Goal: Task Accomplishment & Management: Complete application form

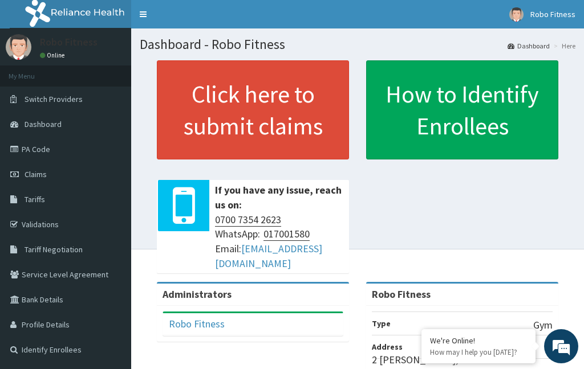
click at [294, 128] on link "Click here to submit claims" at bounding box center [253, 109] width 192 height 99
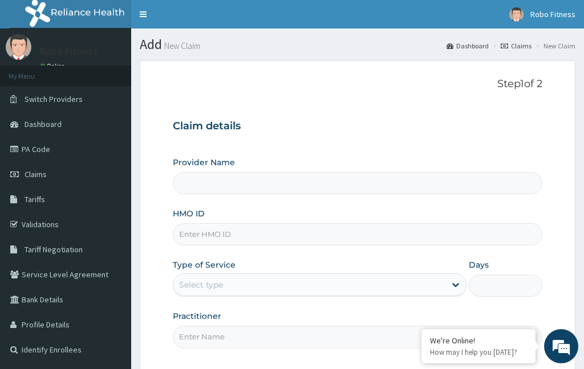
click at [314, 239] on input "HMO ID" at bounding box center [357, 234] width 369 height 22
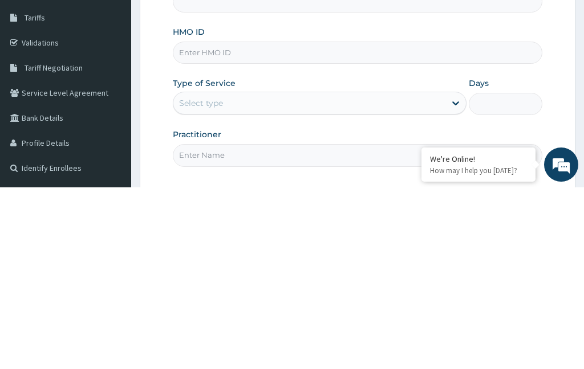
type input "Robo Fitness"
type input "1"
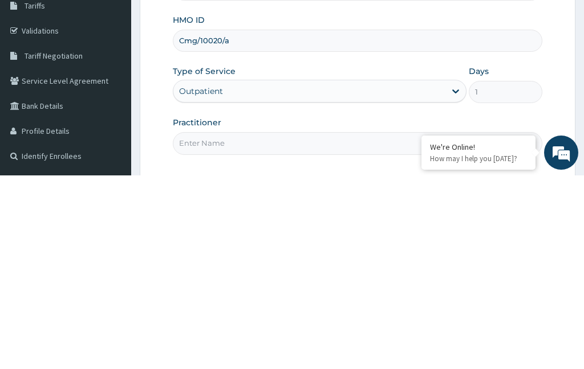
type input "Cmg/10020/a"
click at [246, 326] on input "Practitioner" at bounding box center [357, 337] width 369 height 22
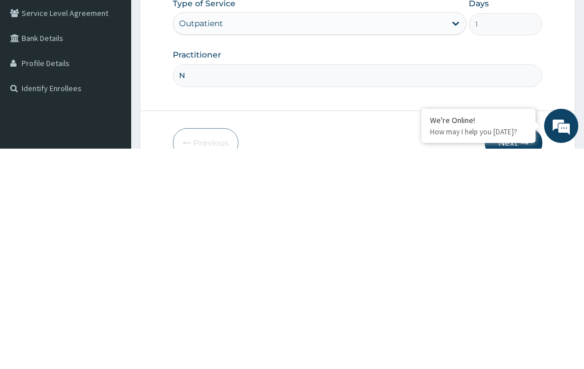
type input "No"
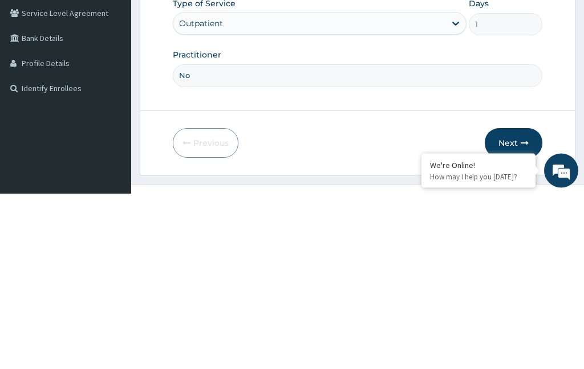
scroll to position [91, 0]
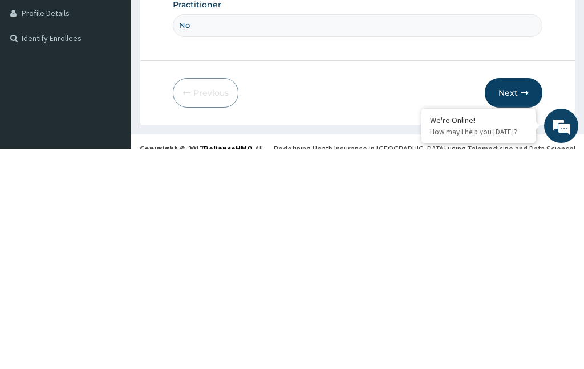
click at [519, 299] on button "Next" at bounding box center [514, 314] width 58 height 30
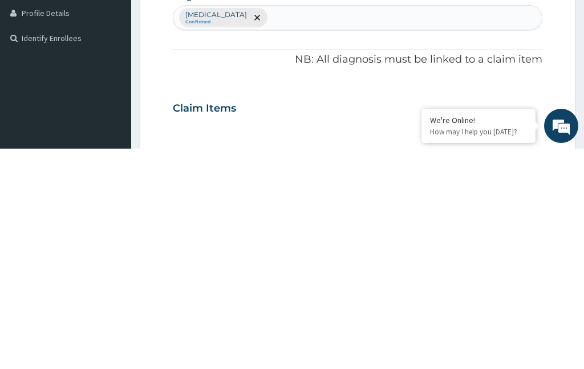
scroll to position [60, 0]
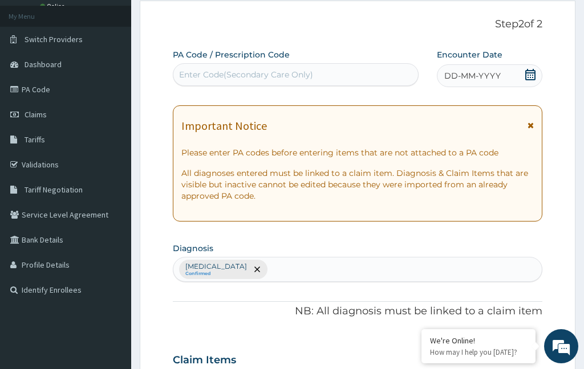
click at [254, 63] on div "Enter Code(Secondary Care Only)" at bounding box center [296, 74] width 246 height 23
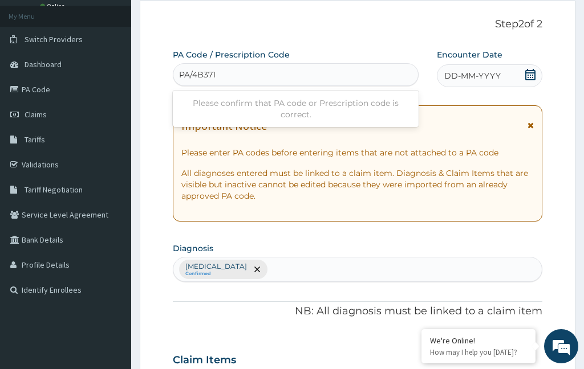
type input "PA/4B371A"
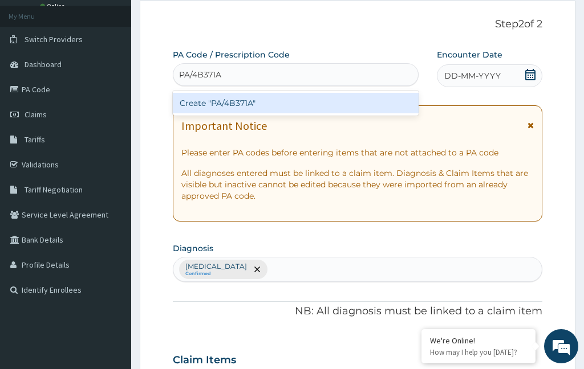
click at [319, 102] on div "Create "PA/4B371A"" at bounding box center [296, 103] width 246 height 21
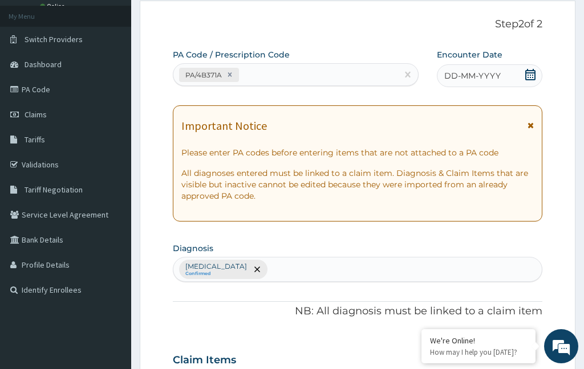
click at [485, 72] on span "DD-MM-YYYY" at bounding box center [472, 75] width 56 height 11
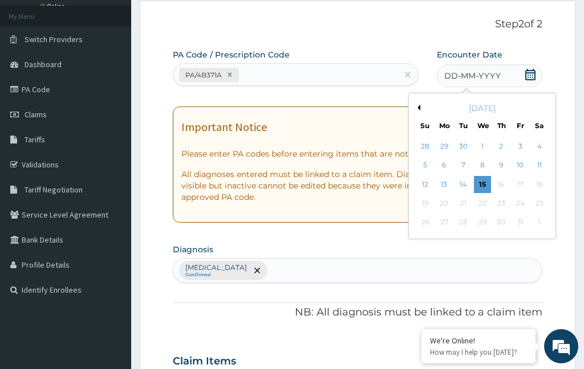
click at [485, 180] on div "15" at bounding box center [482, 184] width 17 height 17
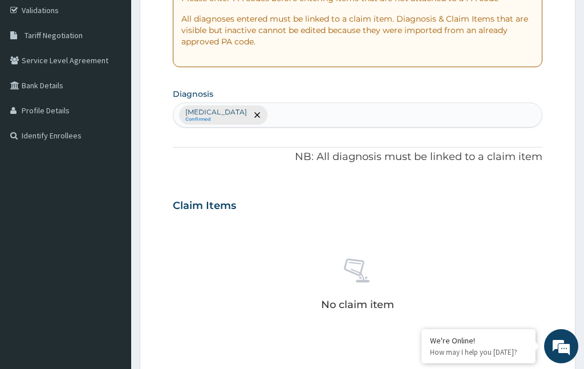
scroll to position [318, 0]
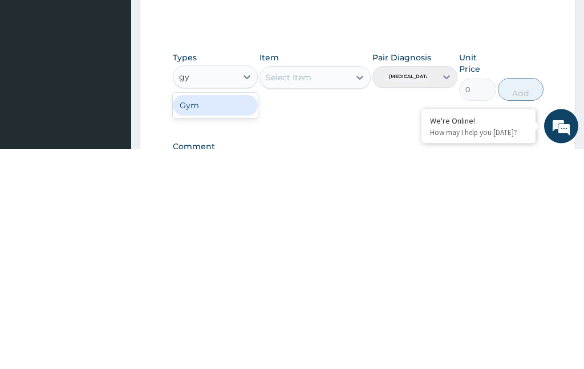
click at [219, 316] on div "Gym" at bounding box center [215, 326] width 85 height 21
type input "gy"
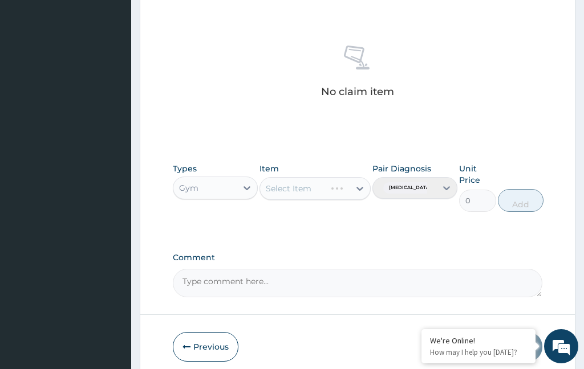
click at [340, 96] on div "No claim item" at bounding box center [357, 73] width 369 height 131
click at [340, 178] on div "Select Item" at bounding box center [314, 188] width 111 height 23
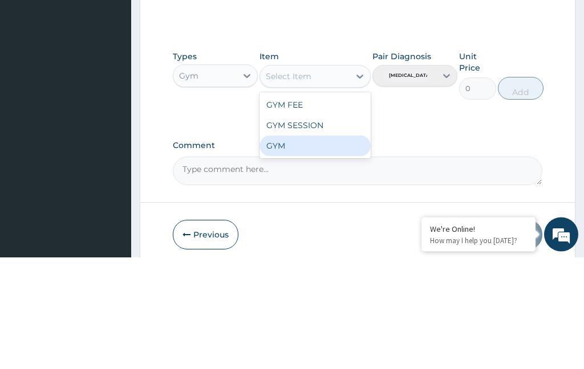
click at [310, 248] on div "GYM" at bounding box center [314, 258] width 111 height 21
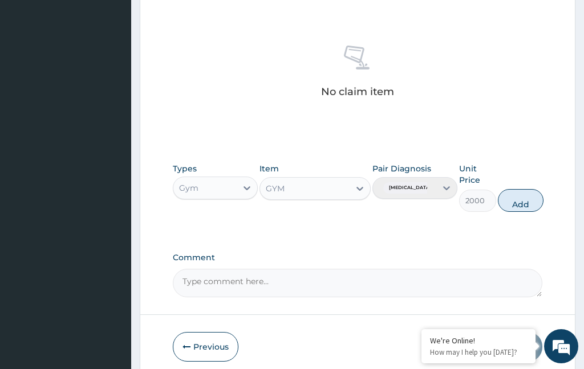
click at [535, 190] on button "Add" at bounding box center [521, 200] width 46 height 23
type input "0"
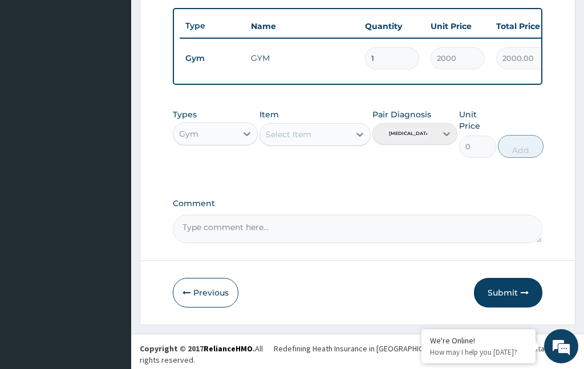
scroll to position [373, 0]
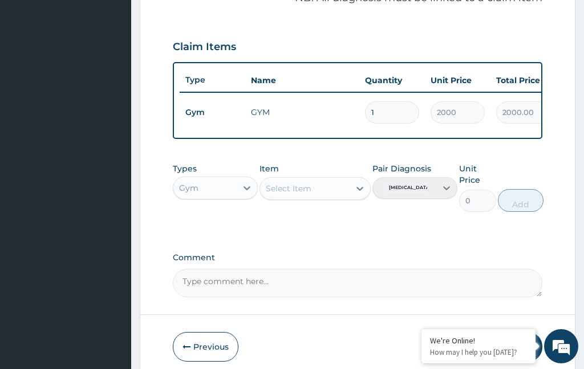
click at [462, 105] on input "2000" at bounding box center [457, 112] width 54 height 22
click at [511, 336] on button "Submit" at bounding box center [508, 347] width 68 height 30
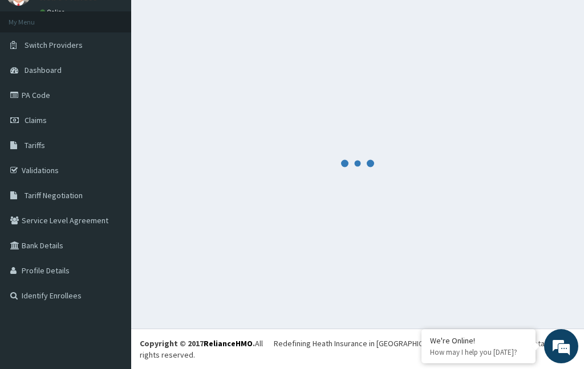
scroll to position [36, 0]
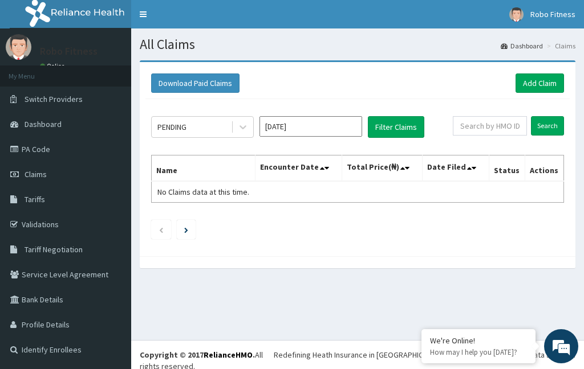
click at [534, 83] on link "Add Claim" at bounding box center [539, 83] width 48 height 19
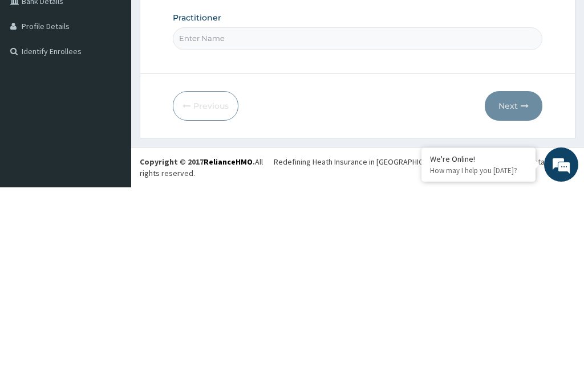
type input "Nel"
type input "Robo Fitness"
type input "1"
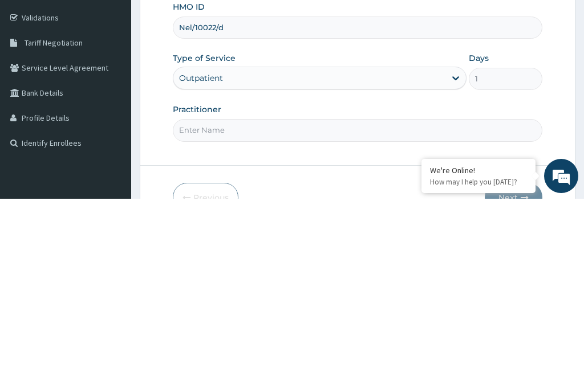
scroll to position [38, 0]
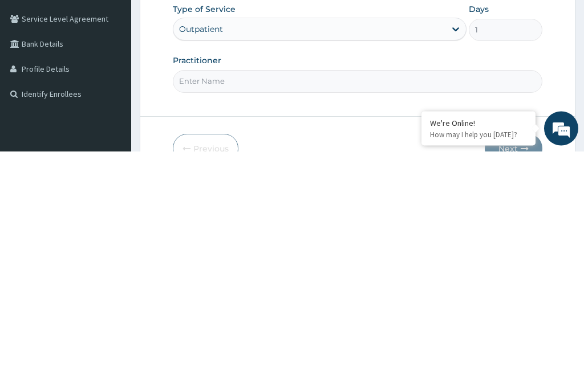
type input "Nel/10022/d"
click at [284, 288] on input "Practitioner" at bounding box center [357, 299] width 369 height 22
type input "No"
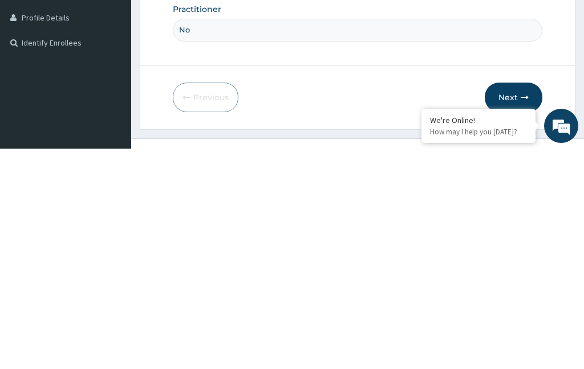
click at [515, 303] on button "Next" at bounding box center [514, 318] width 58 height 30
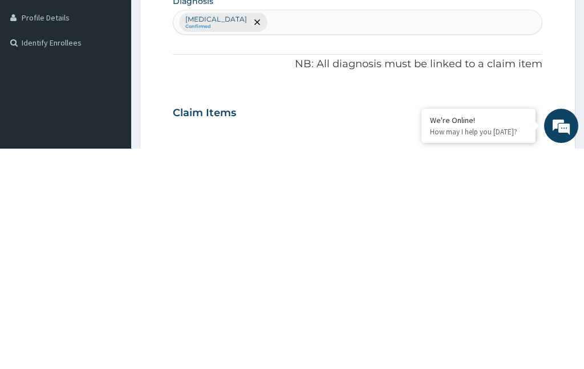
scroll to position [60, 0]
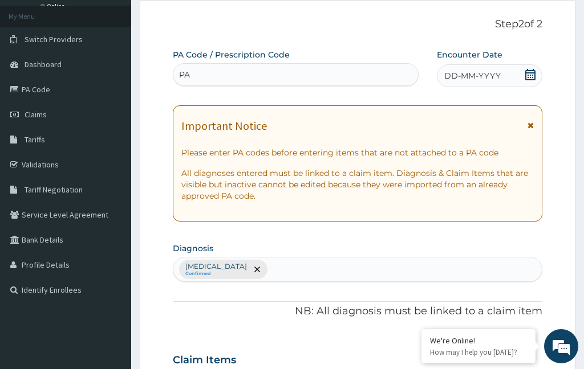
type input "PA/"
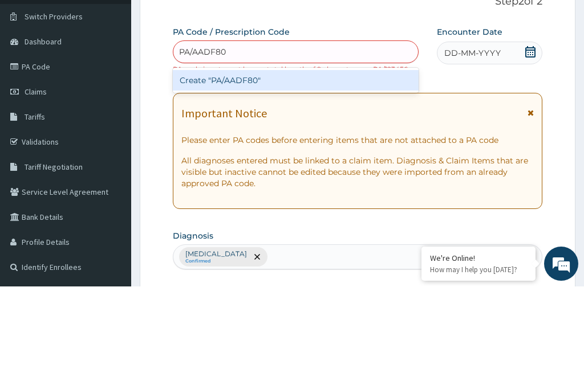
click at [319, 153] on div "Create "PA/AADF80"" at bounding box center [296, 163] width 246 height 21
type input "PA/AADF80"
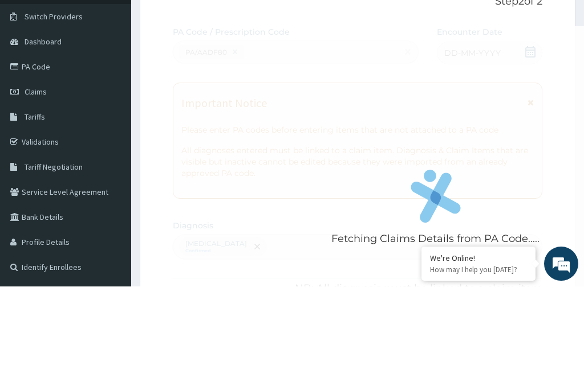
scroll to position [83, 0]
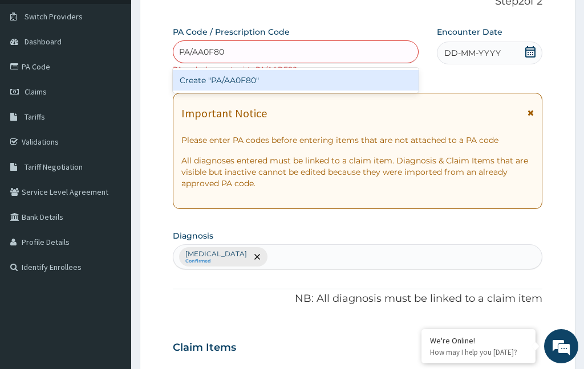
click at [333, 82] on div "Create "PA/AA0F80"" at bounding box center [296, 80] width 246 height 21
type input "PA/AA0F80"
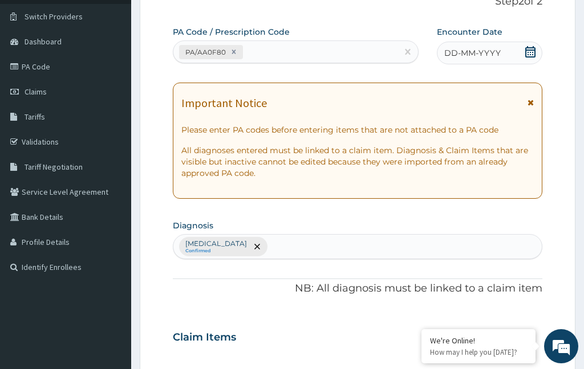
click at [509, 46] on div "DD-MM-YYYY" at bounding box center [489, 53] width 105 height 23
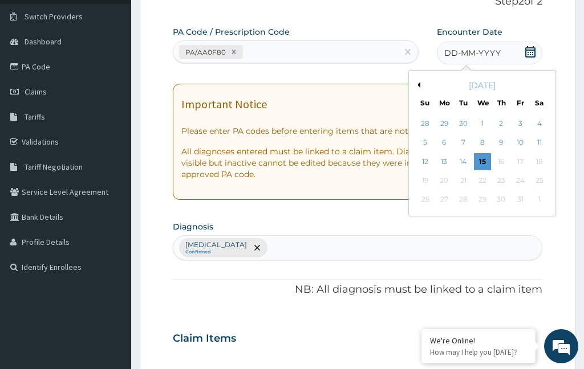
click at [486, 163] on div "15" at bounding box center [482, 161] width 17 height 17
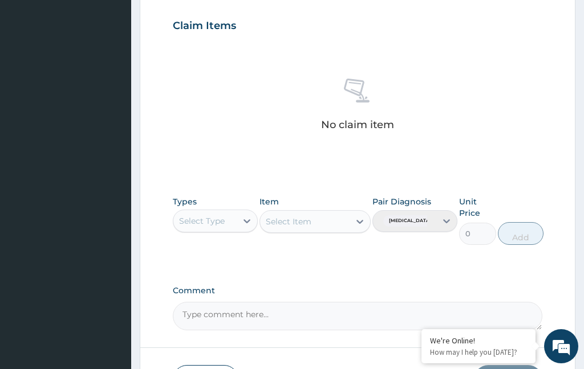
scroll to position [400, 0]
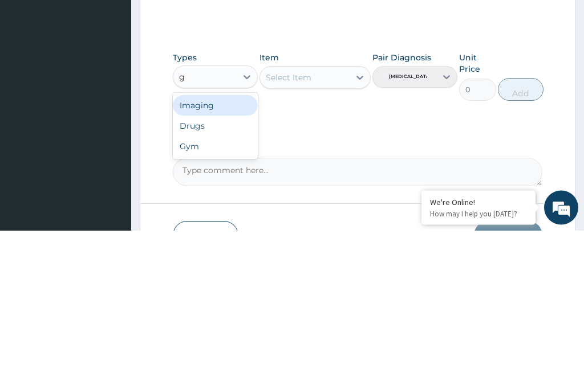
click at [217, 275] on div "Gym" at bounding box center [215, 285] width 85 height 21
type input "g"
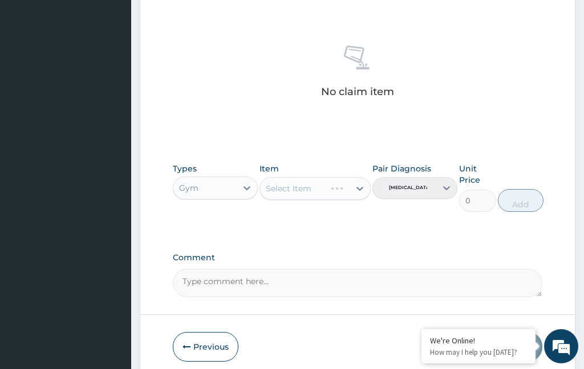
click at [326, 186] on div "Select Item" at bounding box center [314, 188] width 111 height 23
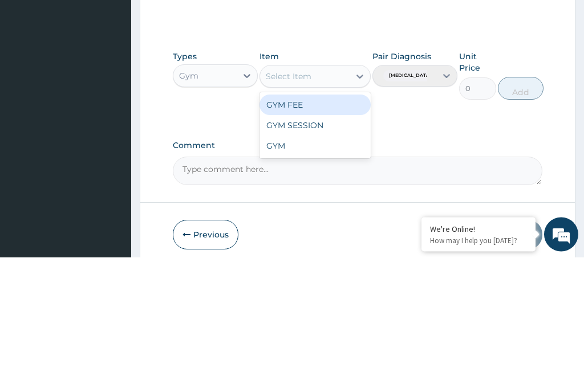
click at [325, 248] on div "GYM" at bounding box center [314, 258] width 111 height 21
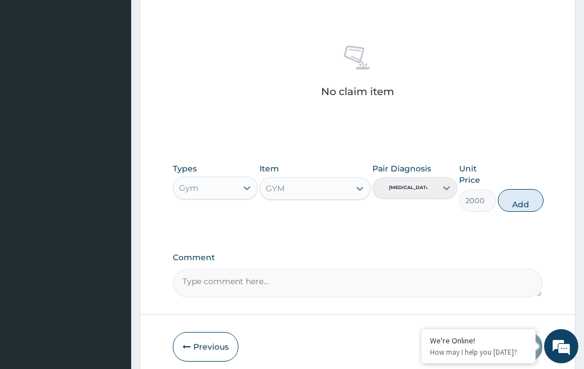
click at [530, 196] on button "Add" at bounding box center [521, 200] width 46 height 23
type input "0"
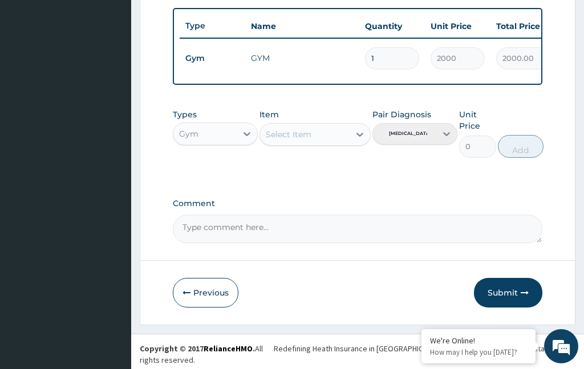
scroll to position [373, 0]
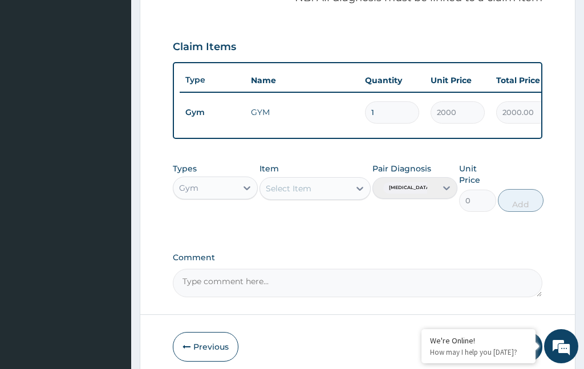
click at [463, 112] on input "2000" at bounding box center [457, 112] width 54 height 22
click at [512, 345] on button "Submit" at bounding box center [508, 347] width 68 height 30
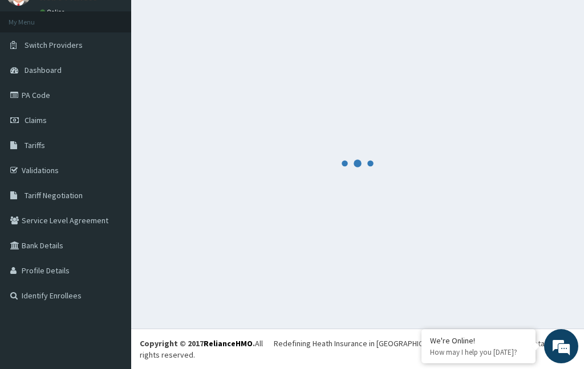
scroll to position [36, 0]
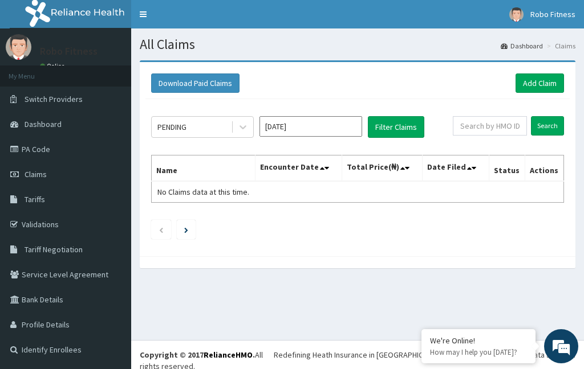
click at [541, 86] on link "Add Claim" at bounding box center [539, 83] width 48 height 19
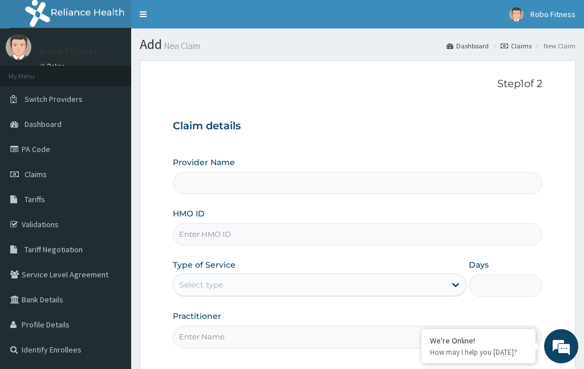
click at [258, 243] on input "HMO ID" at bounding box center [357, 234] width 369 height 22
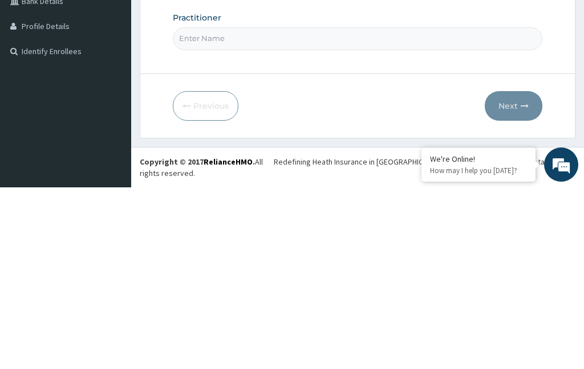
type input "Pgl"
type input "Robo Fitness"
type input "1"
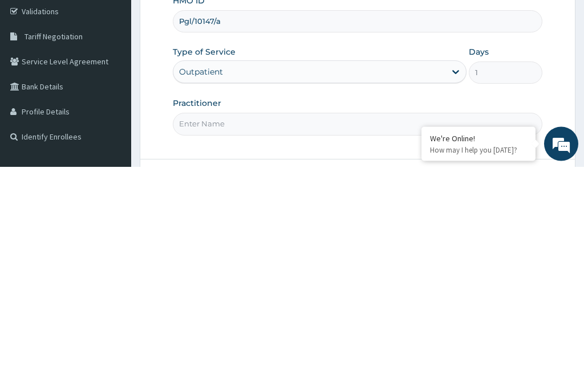
scroll to position [13, 0]
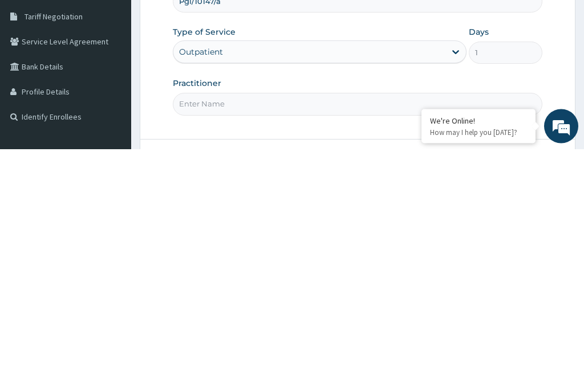
type input "Pgl/10147/a"
click at [275, 314] on input "Practitioner" at bounding box center [357, 325] width 369 height 22
type input "No"
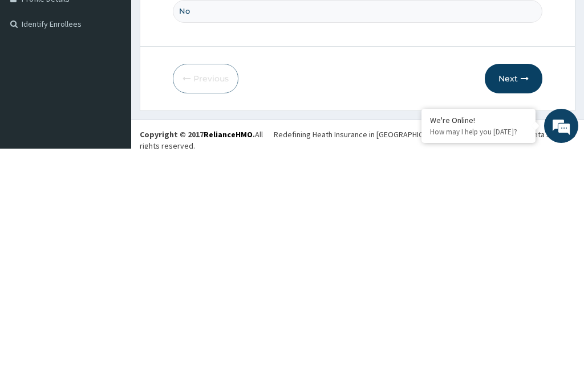
click at [507, 284] on button "Next" at bounding box center [514, 299] width 58 height 30
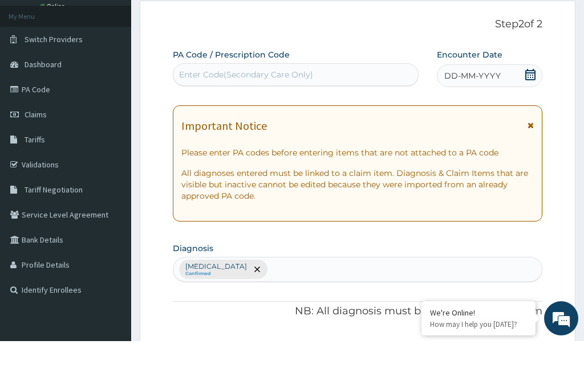
scroll to position [0, 0]
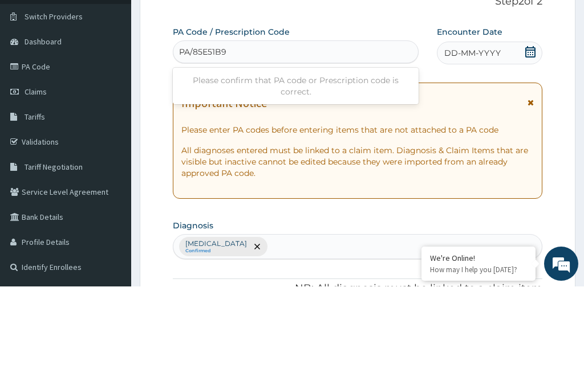
type input "PA/85E51B"
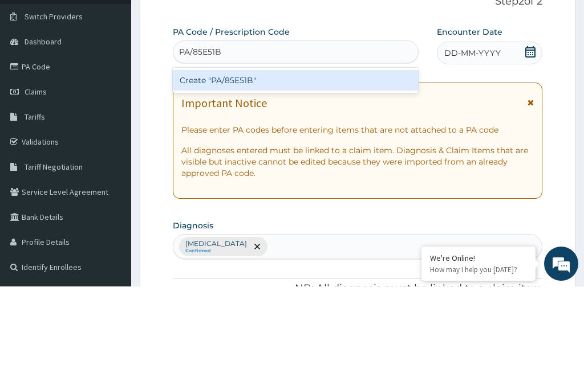
click at [345, 153] on div "Create "PA/85E51B"" at bounding box center [296, 163] width 246 height 21
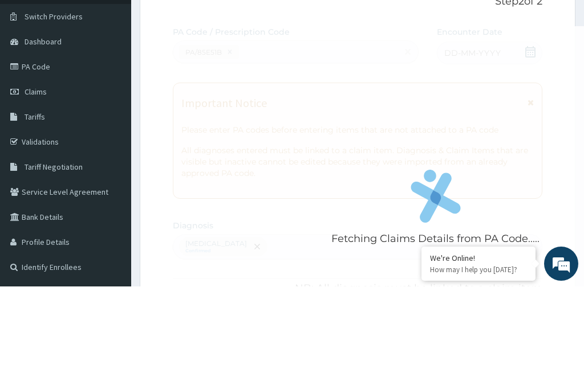
scroll to position [83, 0]
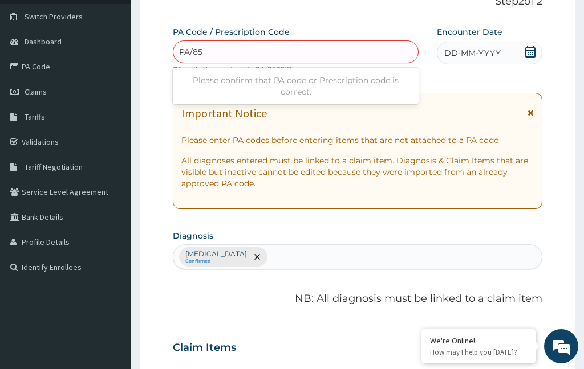
type input "PA/85E"
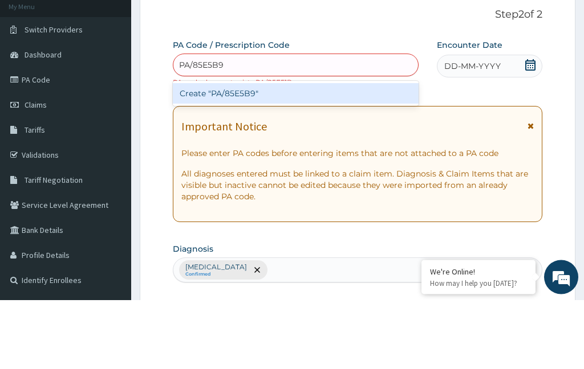
click at [315, 153] on div "Create "PA/85E5B9"" at bounding box center [296, 163] width 246 height 21
type input "PA/85E5B9"
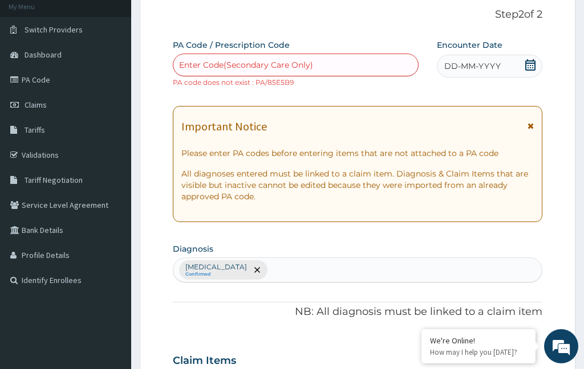
scroll to position [69, 0]
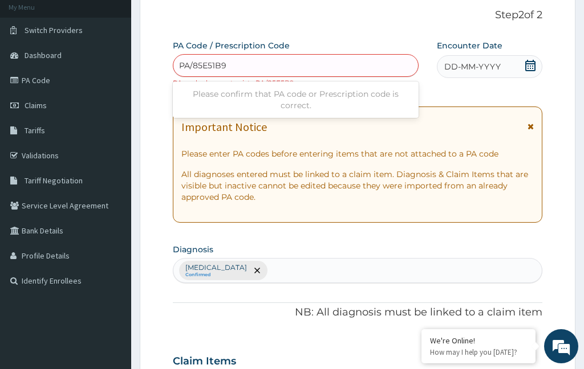
type input "PA/85E51B9"
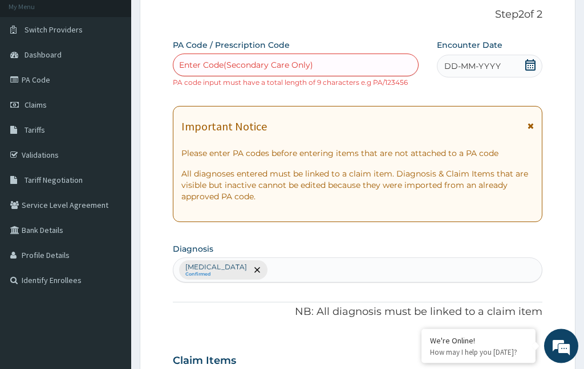
click at [333, 41] on div "PA Code / Prescription Code Enter Code(Secondary Care Only) PA code input must …" at bounding box center [296, 64] width 246 height 48
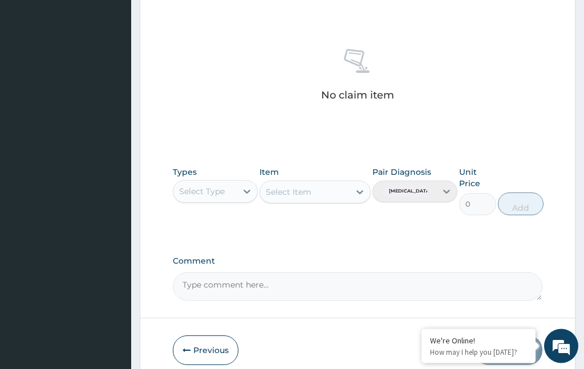
scroll to position [438, 0]
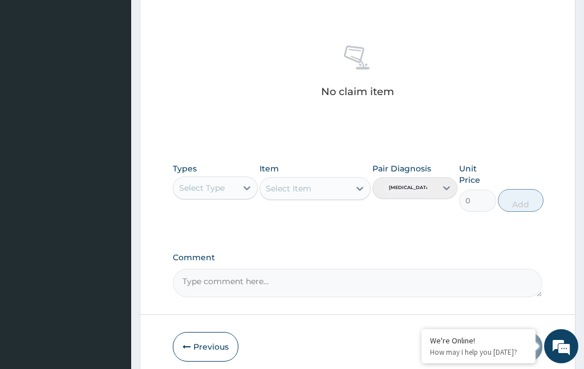
click at [215, 349] on button "Previous" at bounding box center [206, 347] width 66 height 30
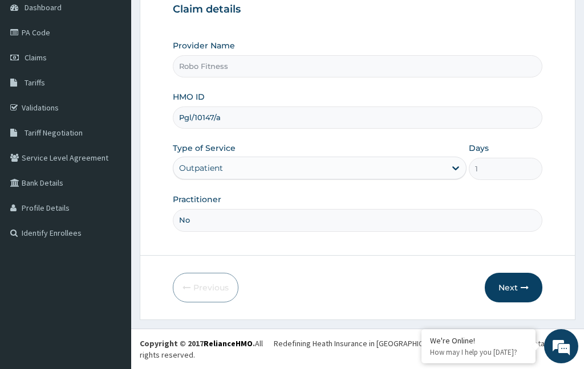
scroll to position [94, 0]
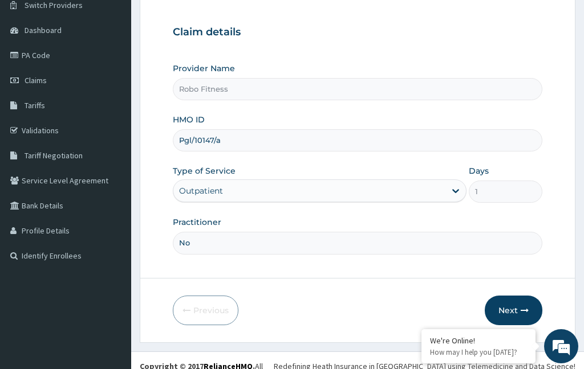
click at [321, 176] on div "Type of Service Outpatient" at bounding box center [320, 184] width 294 height 38
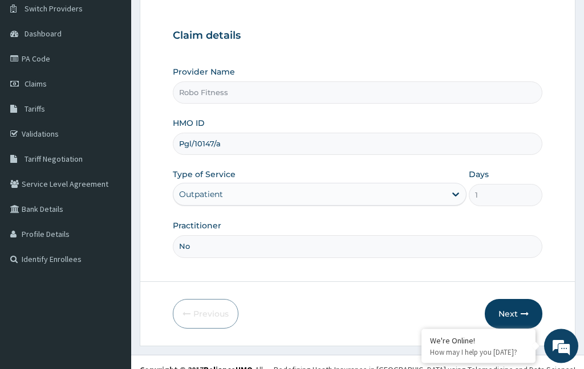
scroll to position [98, 0]
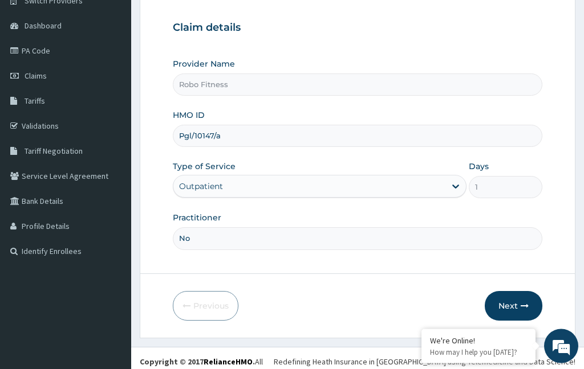
click at [227, 142] on input "Pgl/10147/a" at bounding box center [357, 136] width 369 height 22
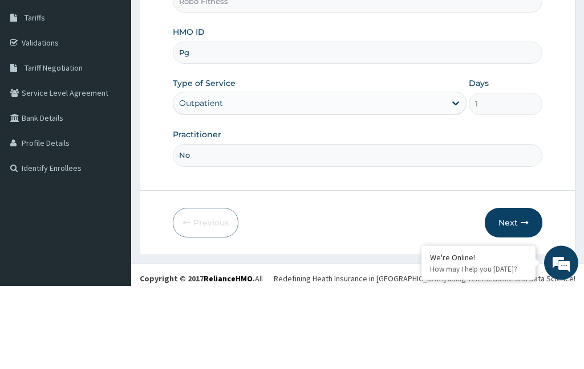
type input "P"
type input "Sys/10050/a"
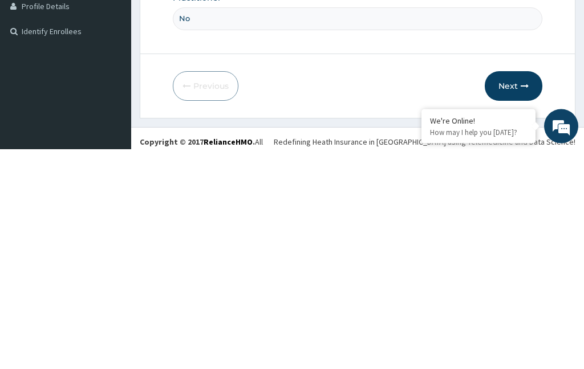
click at [510, 292] on button "Next" at bounding box center [514, 307] width 58 height 30
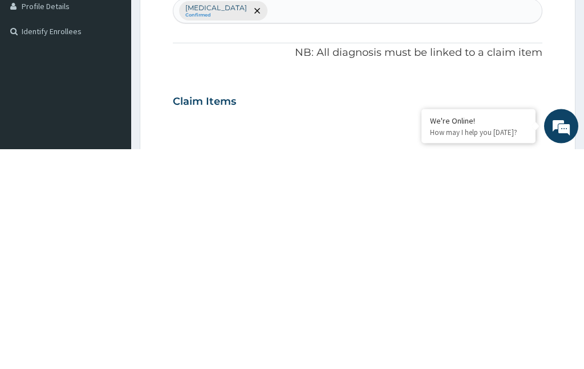
scroll to position [60, 0]
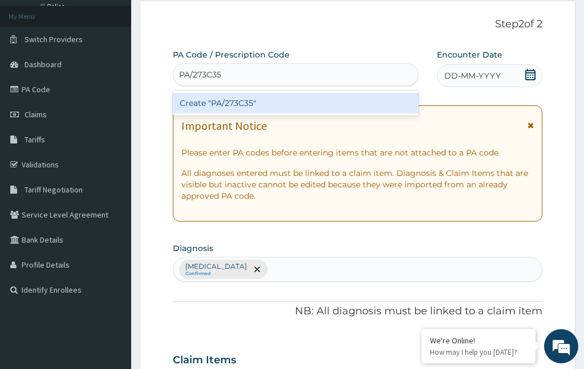
click at [308, 106] on div "Create "PA/273C35"" at bounding box center [296, 103] width 246 height 21
type input "PA/273C35"
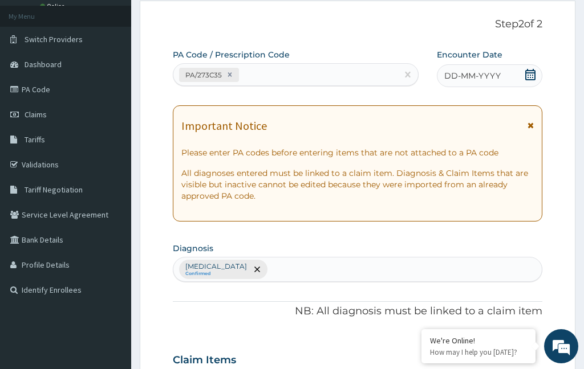
click at [512, 74] on div "DD-MM-YYYY" at bounding box center [489, 75] width 105 height 23
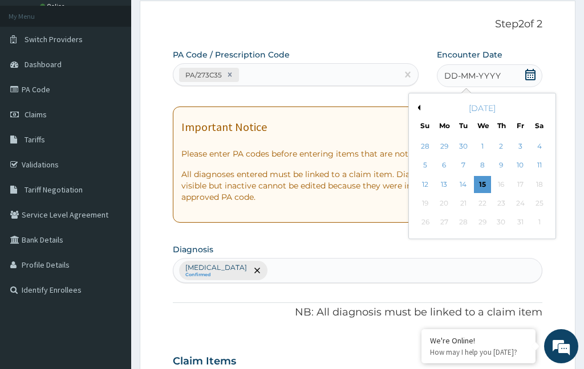
click at [479, 186] on div "15" at bounding box center [482, 184] width 17 height 17
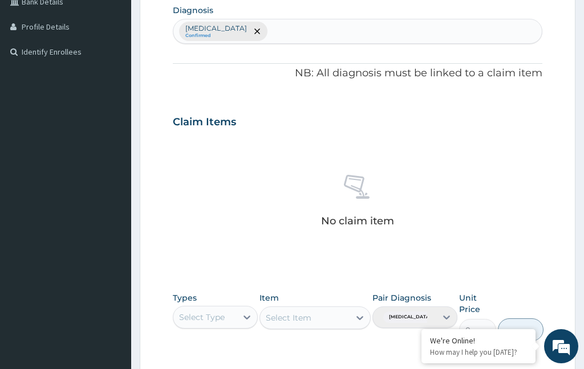
scroll to position [428, 0]
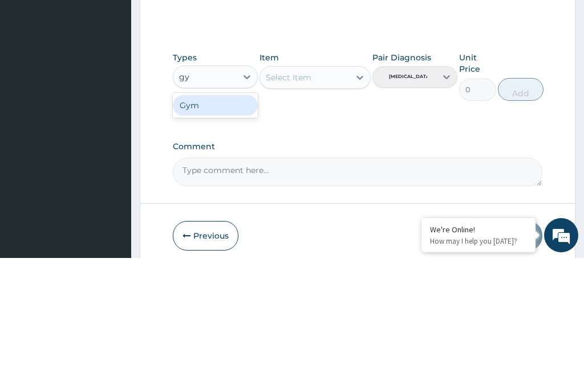
click at [225, 206] on div "Gym" at bounding box center [215, 216] width 85 height 21
type input "gy"
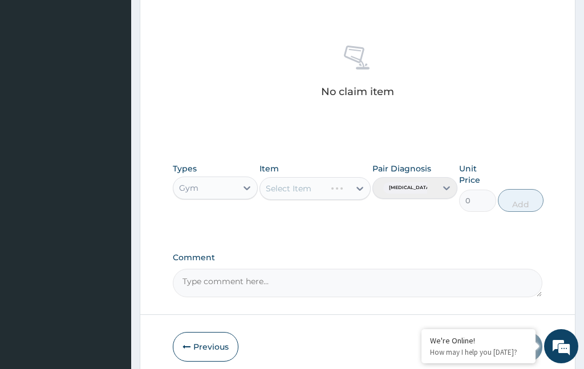
click at [296, 196] on div "Select Item" at bounding box center [314, 188] width 111 height 23
click at [350, 177] on div "Select Item" at bounding box center [314, 188] width 111 height 23
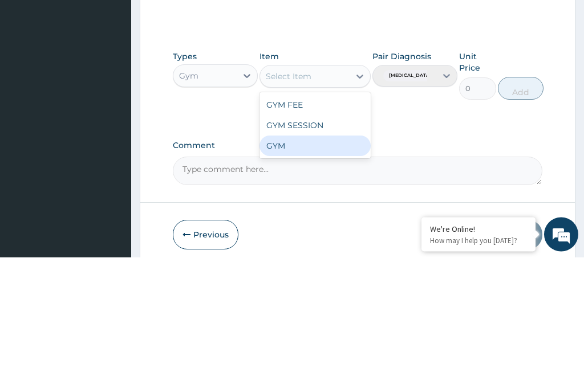
click at [302, 248] on div "GYM" at bounding box center [314, 258] width 111 height 21
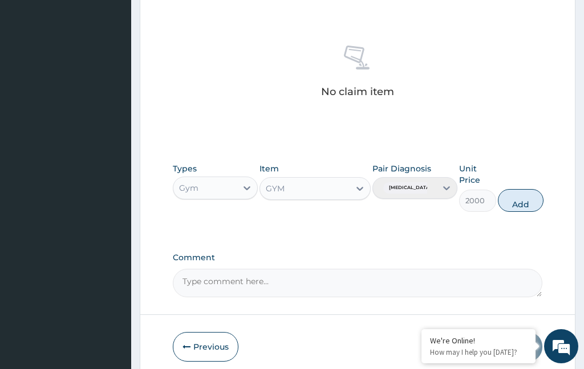
click at [522, 199] on button "Add" at bounding box center [521, 200] width 46 height 23
type input "0"
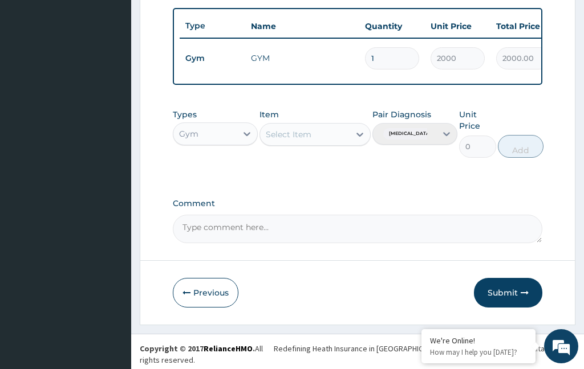
scroll to position [373, 0]
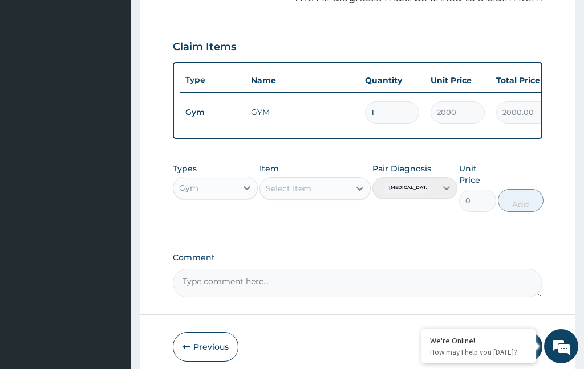
click at [463, 101] on input "2000" at bounding box center [457, 112] width 54 height 22
click at [520, 343] on icon "button" at bounding box center [524, 347] width 8 height 8
